Goal: Task Accomplishment & Management: Use online tool/utility

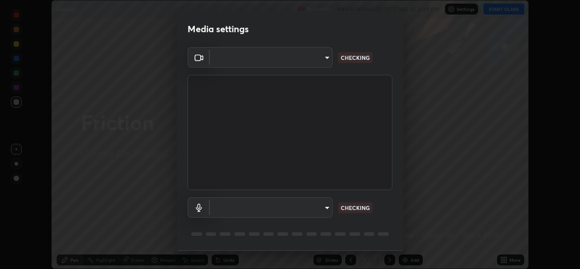
scroll to position [29, 0]
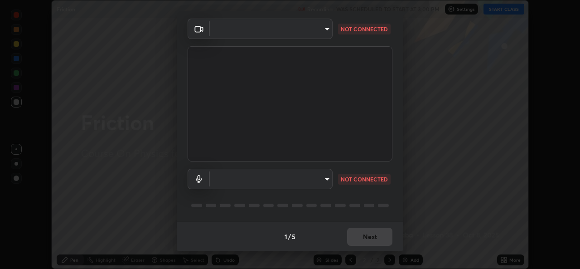
type input "d56aebf89dc53054f037f7c40f75ad4e381abf289541d39b7ad395d9750ab623"
type input "default"
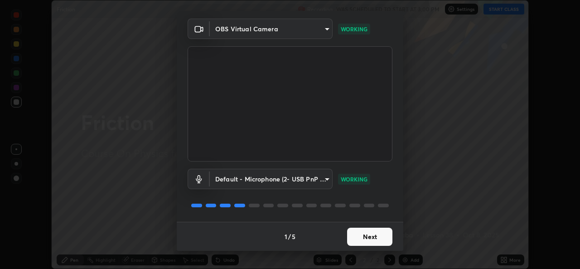
click at [358, 234] on button "Next" at bounding box center [369, 236] width 45 height 18
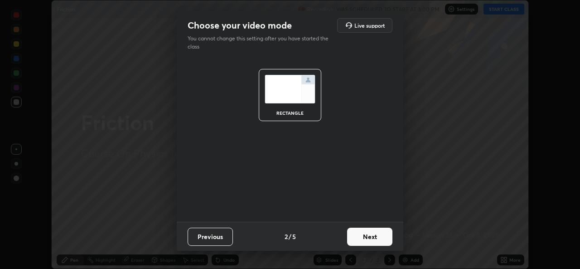
scroll to position [0, 0]
click at [360, 239] on button "Next" at bounding box center [369, 236] width 45 height 18
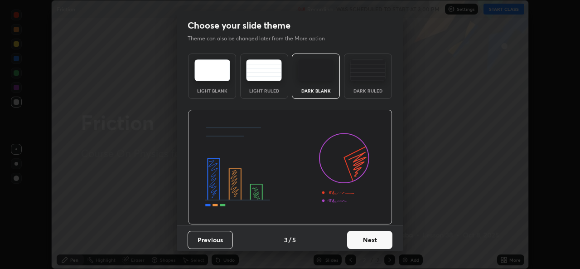
click at [360, 237] on button "Next" at bounding box center [369, 240] width 45 height 18
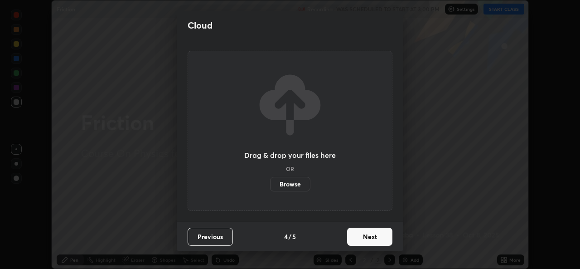
click at [360, 239] on button "Next" at bounding box center [369, 236] width 45 height 18
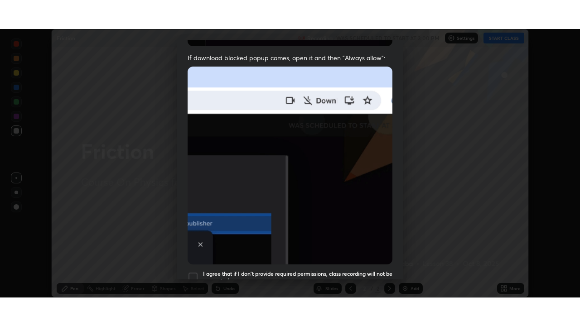
scroll to position [213, 0]
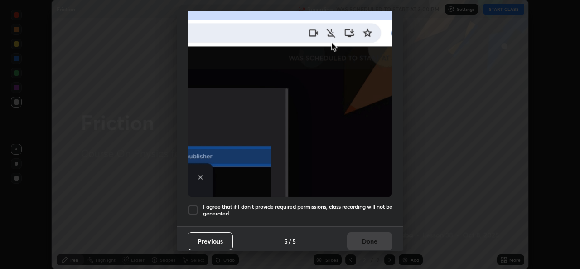
click at [191, 204] on div at bounding box center [193, 209] width 11 height 11
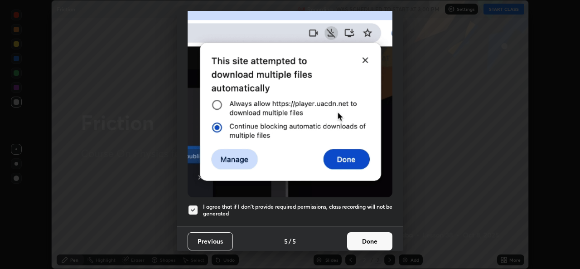
click at [361, 238] on button "Done" at bounding box center [369, 241] width 45 height 18
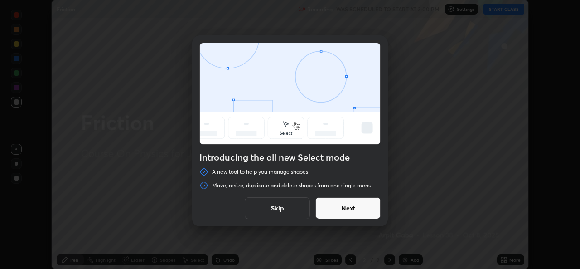
click at [283, 209] on button "Skip" at bounding box center [277, 208] width 65 height 22
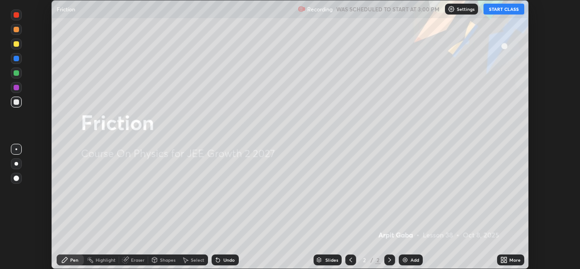
click at [497, 10] on button "START CLASS" at bounding box center [503, 9] width 41 height 11
click at [503, 260] on icon at bounding box center [502, 261] width 2 height 2
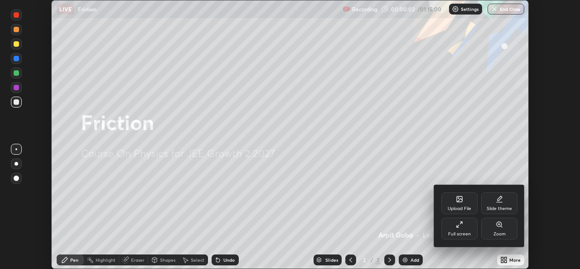
click at [457, 224] on icon at bounding box center [459, 224] width 7 height 7
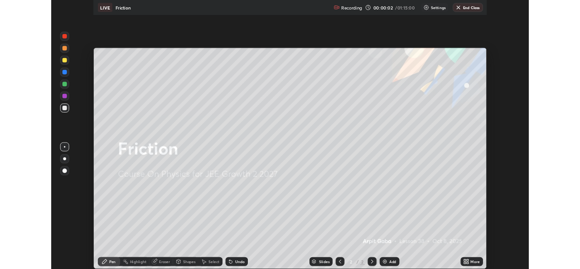
scroll to position [326, 580]
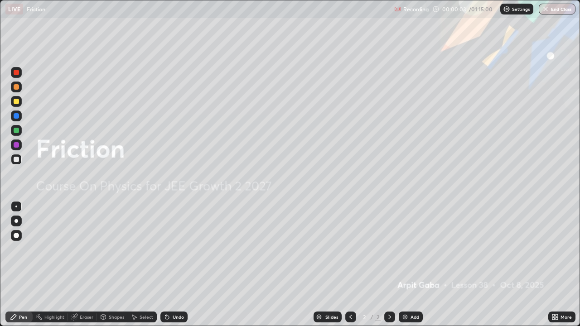
click at [406, 268] on img at bounding box center [404, 316] width 7 height 7
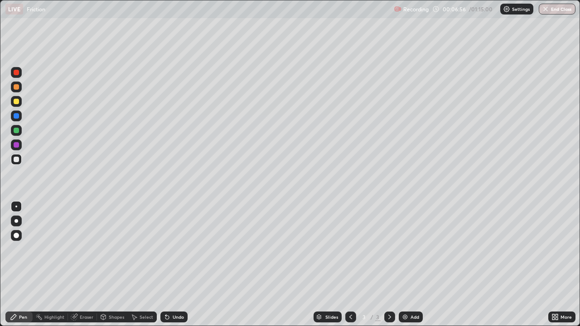
click at [15, 105] on div at bounding box center [16, 101] width 11 height 11
click at [19, 160] on div at bounding box center [16, 159] width 11 height 11
click at [170, 268] on div "Undo" at bounding box center [173, 317] width 27 height 11
click at [15, 101] on div at bounding box center [16, 101] width 5 height 5
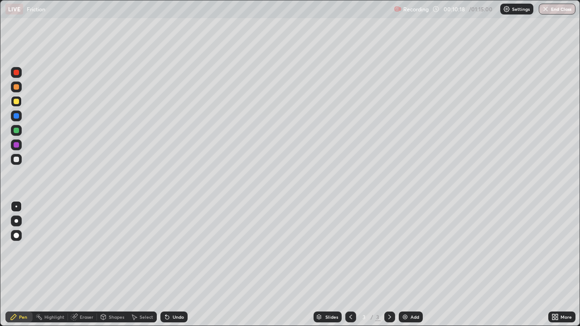
click at [17, 159] on div at bounding box center [16, 159] width 5 height 5
click at [409, 268] on div "Add" at bounding box center [411, 317] width 24 height 11
click at [350, 268] on icon at bounding box center [350, 316] width 7 height 7
click at [388, 268] on icon at bounding box center [389, 317] width 3 height 5
click at [350, 268] on icon at bounding box center [350, 316] width 7 height 7
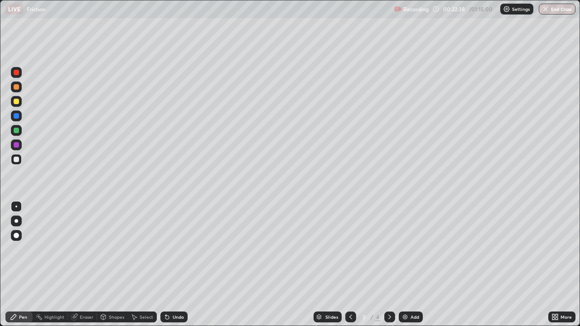
click at [389, 268] on icon at bounding box center [389, 316] width 7 height 7
click at [183, 268] on div "Undo" at bounding box center [173, 317] width 27 height 11
click at [18, 101] on div at bounding box center [16, 101] width 5 height 5
click at [17, 159] on div at bounding box center [16, 159] width 5 height 5
click at [173, 268] on div "Undo" at bounding box center [178, 317] width 11 height 5
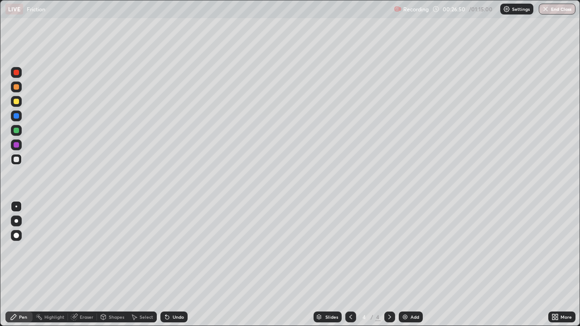
click at [173, 268] on div "Undo" at bounding box center [178, 317] width 11 height 5
click at [173, 268] on div "Undo" at bounding box center [173, 317] width 27 height 11
click at [408, 268] on div "Add" at bounding box center [411, 317] width 24 height 11
click at [109, 268] on div "Shapes" at bounding box center [116, 317] width 15 height 5
click at [85, 268] on div "Eraser" at bounding box center [87, 317] width 14 height 5
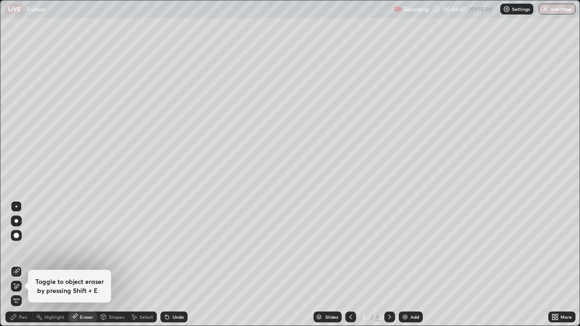
click at [81, 268] on div "Eraser" at bounding box center [87, 317] width 14 height 5
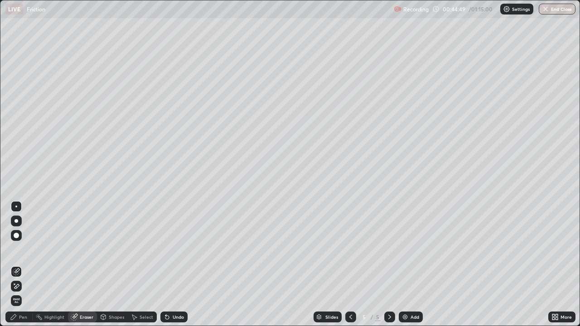
click at [26, 268] on div "Pen" at bounding box center [23, 317] width 8 height 5
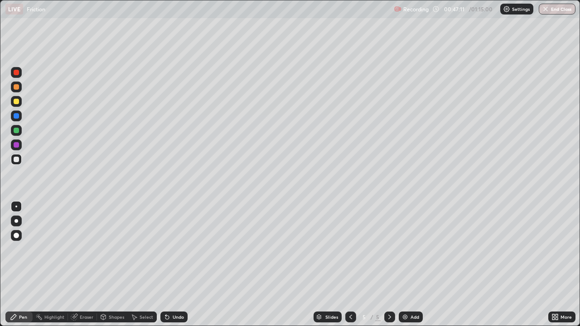
click at [177, 268] on div "Undo" at bounding box center [178, 317] width 11 height 5
click at [16, 101] on div at bounding box center [16, 101] width 5 height 5
click at [80, 268] on div "Eraser" at bounding box center [87, 317] width 14 height 5
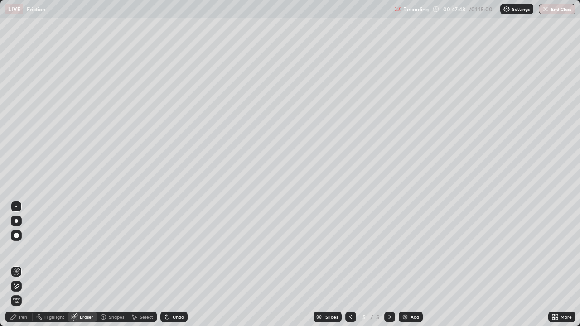
click at [22, 268] on div "Pen" at bounding box center [23, 317] width 8 height 5
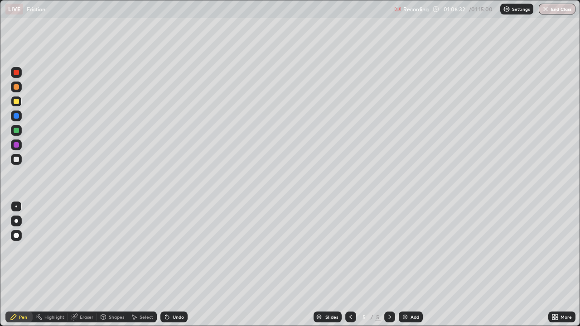
click at [404, 268] on img at bounding box center [404, 316] width 7 height 7
click at [351, 268] on icon at bounding box center [350, 316] width 7 height 7
click at [534, 268] on div "Slides 5 / 6 Add" at bounding box center [368, 317] width 361 height 18
click at [407, 268] on img at bounding box center [404, 316] width 7 height 7
click at [408, 268] on div "Add" at bounding box center [411, 317] width 24 height 11
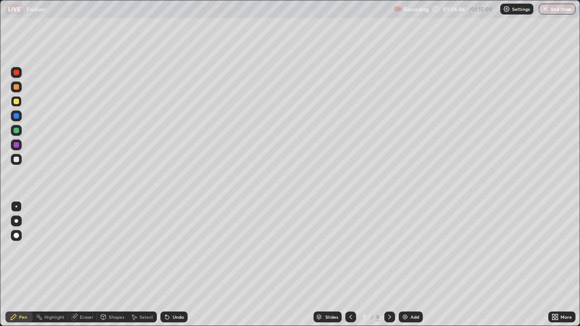
click at [348, 268] on icon at bounding box center [350, 316] width 7 height 7
click at [350, 268] on icon at bounding box center [350, 316] width 7 height 7
click at [173, 268] on div "Undo" at bounding box center [178, 317] width 11 height 5
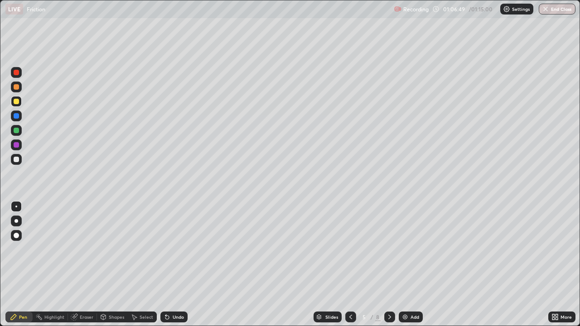
click at [174, 268] on div "Undo" at bounding box center [178, 317] width 11 height 5
click at [172, 268] on div "Undo" at bounding box center [173, 317] width 27 height 11
click at [173, 268] on div "Undo" at bounding box center [173, 317] width 27 height 11
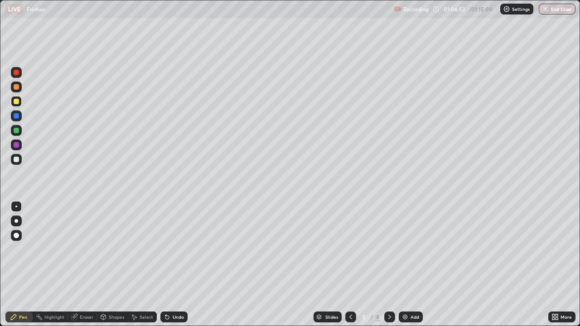
click at [562, 268] on div "More" at bounding box center [565, 317] width 11 height 5
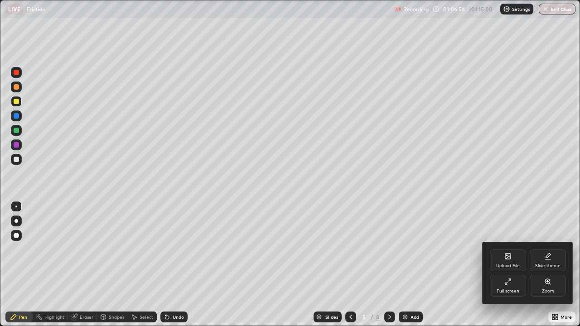
click at [510, 268] on div "Full screen" at bounding box center [508, 286] width 36 height 22
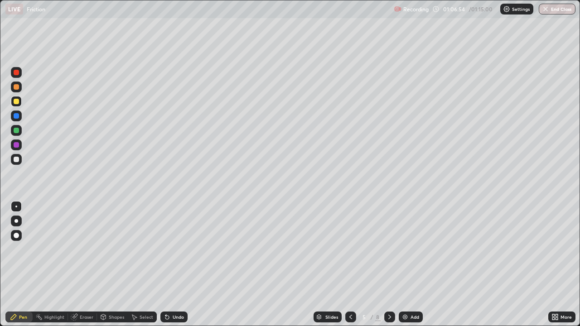
scroll to position [45032, 44720]
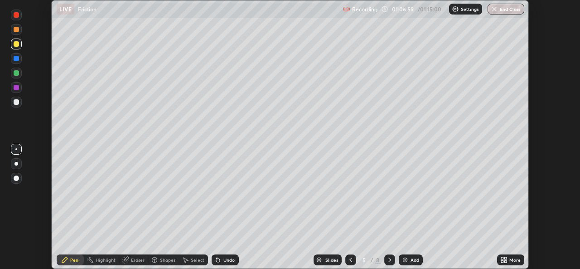
click at [505, 261] on icon at bounding box center [505, 261] width 2 height 2
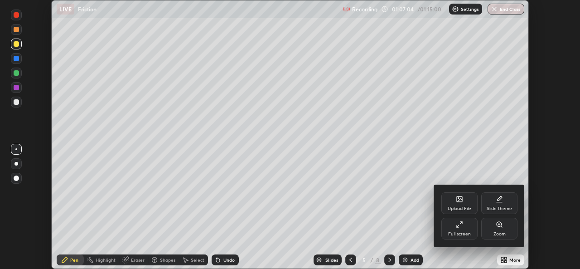
click at [193, 260] on div at bounding box center [290, 134] width 580 height 269
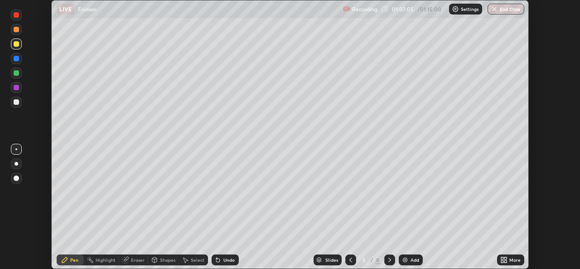
click at [191, 257] on div "Select" at bounding box center [198, 259] width 14 height 5
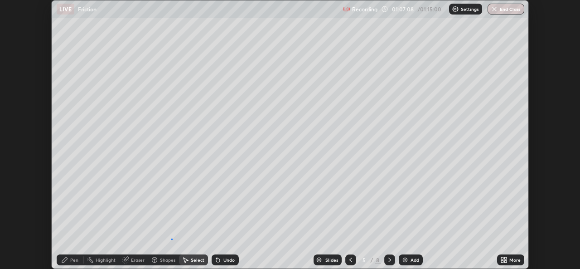
click at [171, 238] on div "0 ° Undo Copy Duplicate Duplicate to new slide Delete" at bounding box center [290, 134] width 477 height 268
click at [80, 260] on div "Pen" at bounding box center [70, 259] width 27 height 11
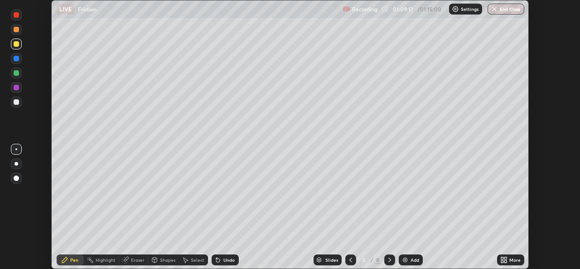
click at [510, 261] on div "More" at bounding box center [514, 259] width 11 height 5
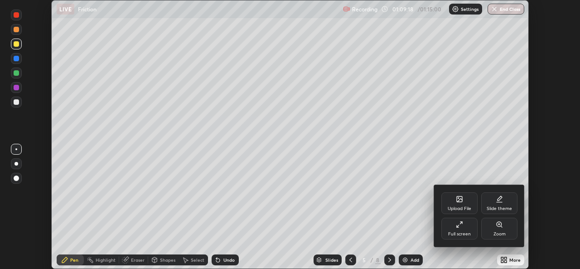
click at [458, 227] on icon at bounding box center [459, 224] width 7 height 7
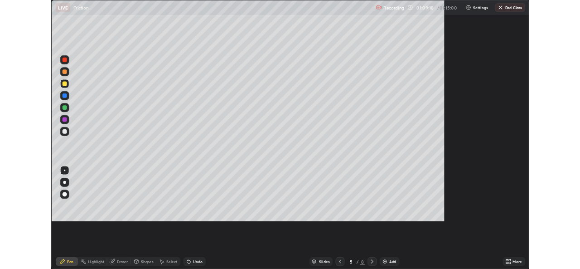
scroll to position [326, 580]
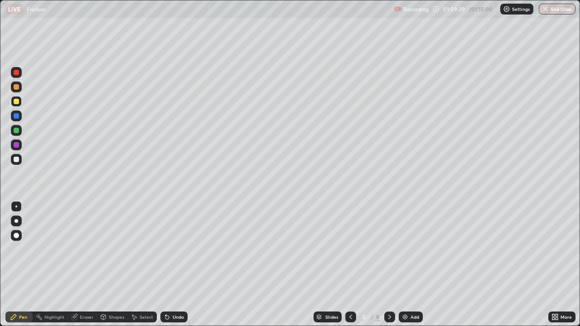
click at [556, 12] on button "End Class" at bounding box center [557, 9] width 37 height 11
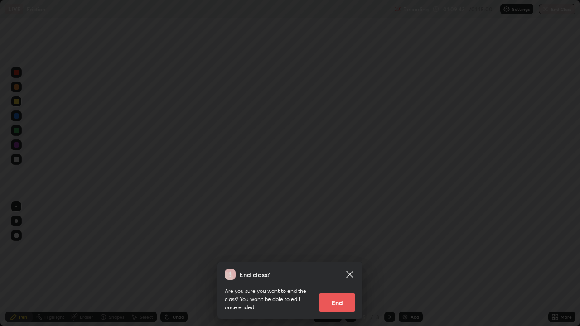
click at [406, 246] on div "End class? Are you sure you want to end the class? You won’t be able to edit on…" at bounding box center [290, 163] width 580 height 326
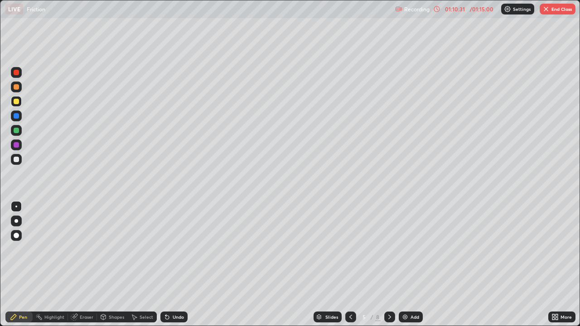
click at [206, 268] on div "Slides 5 / 8 Add" at bounding box center [368, 317] width 361 height 18
click at [83, 268] on div "Eraser" at bounding box center [82, 317] width 29 height 11
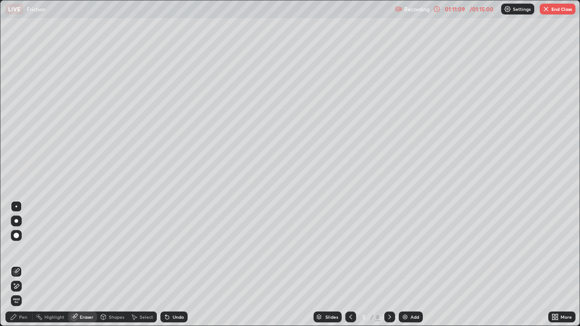
click at [27, 268] on div "Pen" at bounding box center [18, 317] width 27 height 11
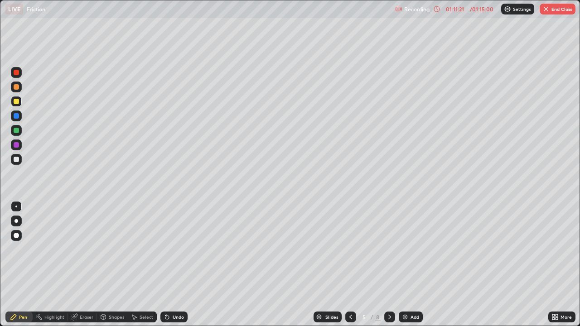
click at [390, 268] on div at bounding box center [389, 317] width 11 height 11
click at [346, 268] on div at bounding box center [350, 317] width 11 height 11
click at [48, 268] on div "Highlight" at bounding box center [54, 317] width 20 height 5
click at [17, 268] on div "Pen" at bounding box center [18, 317] width 27 height 11
click at [115, 268] on div "Shapes" at bounding box center [116, 317] width 15 height 5
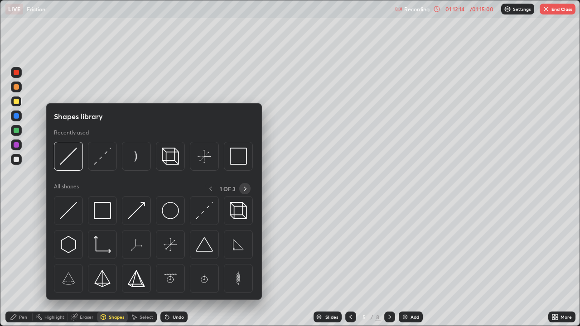
click at [245, 187] on icon at bounding box center [244, 188] width 7 height 7
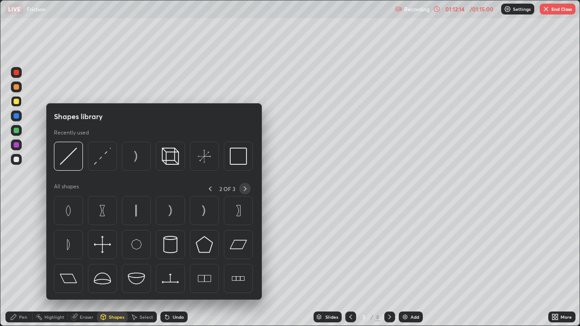
click at [245, 188] on icon at bounding box center [244, 188] width 7 height 7
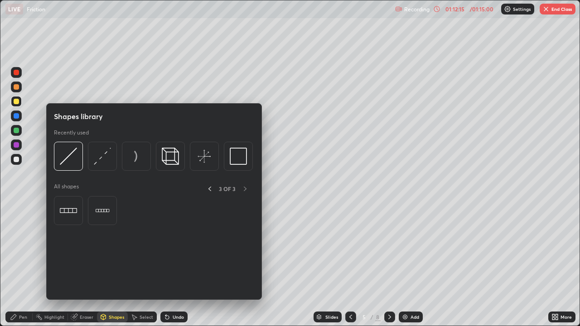
click at [243, 187] on div "3 OF 3" at bounding box center [227, 188] width 47 height 11
click at [210, 188] on icon at bounding box center [209, 188] width 7 height 7
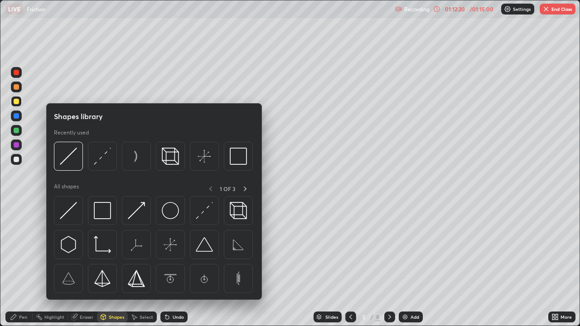
click at [18, 244] on div at bounding box center [16, 186] width 14 height 243
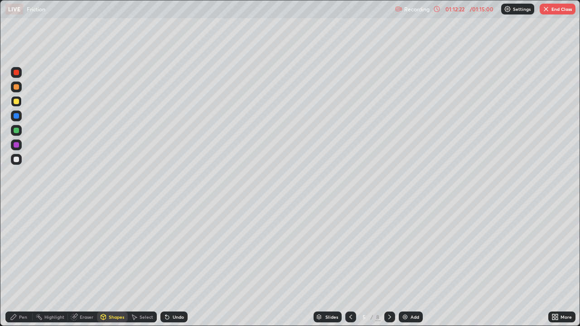
click at [140, 268] on div "Select" at bounding box center [147, 317] width 14 height 5
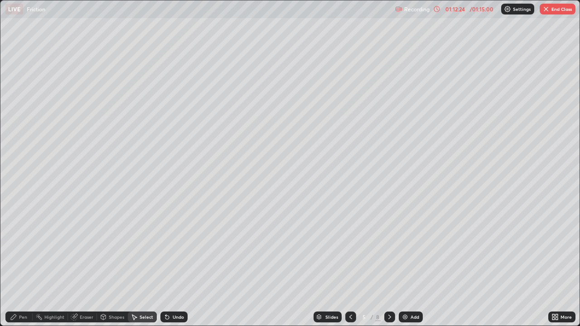
click at [49, 268] on div "Highlight" at bounding box center [54, 317] width 20 height 5
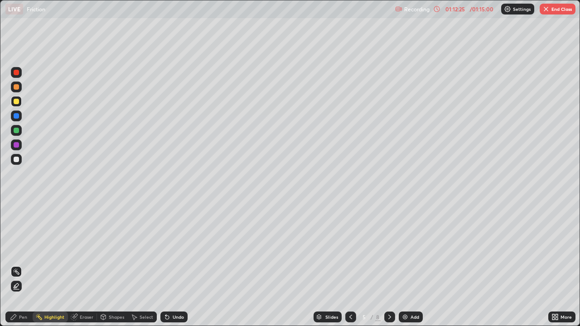
click at [27, 268] on div "Pen" at bounding box center [23, 317] width 8 height 5
click at [554, 12] on button "End Class" at bounding box center [558, 9] width 36 height 11
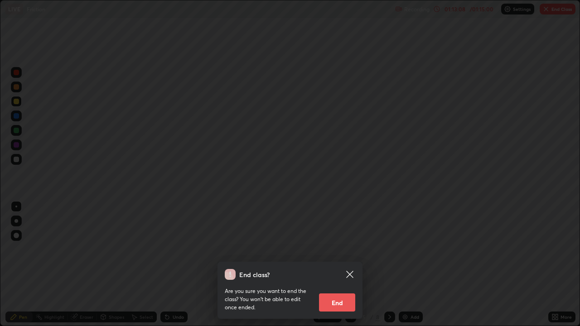
click at [343, 268] on button "End" at bounding box center [337, 303] width 36 height 18
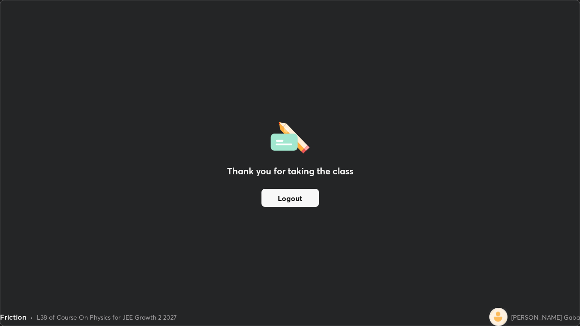
click at [306, 192] on button "Logout" at bounding box center [290, 198] width 58 height 18
click at [310, 195] on button "Logout" at bounding box center [290, 198] width 58 height 18
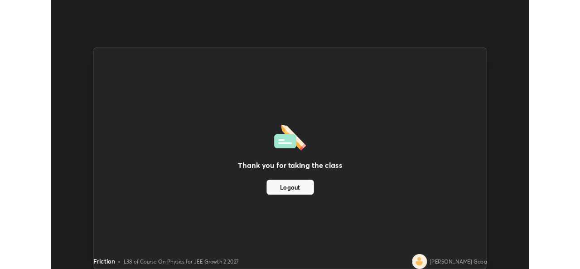
scroll to position [45032, 44720]
